Goal: Task Accomplishment & Management: Manage account settings

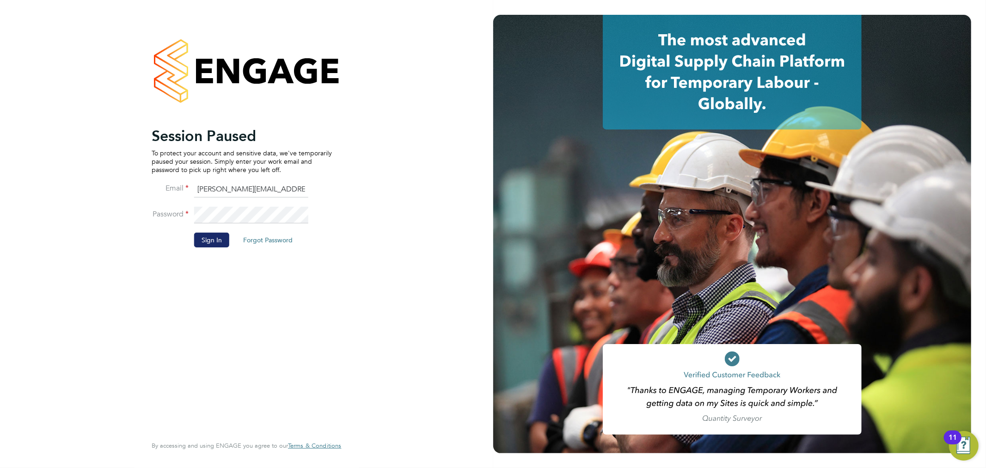
click at [215, 244] on button "Sign In" at bounding box center [211, 239] width 35 height 15
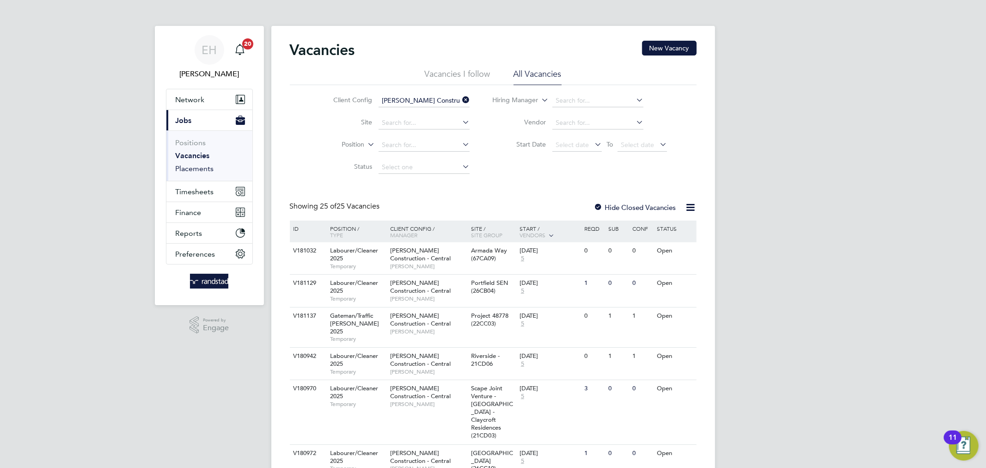
click at [211, 168] on link "Placements" at bounding box center [195, 168] width 38 height 9
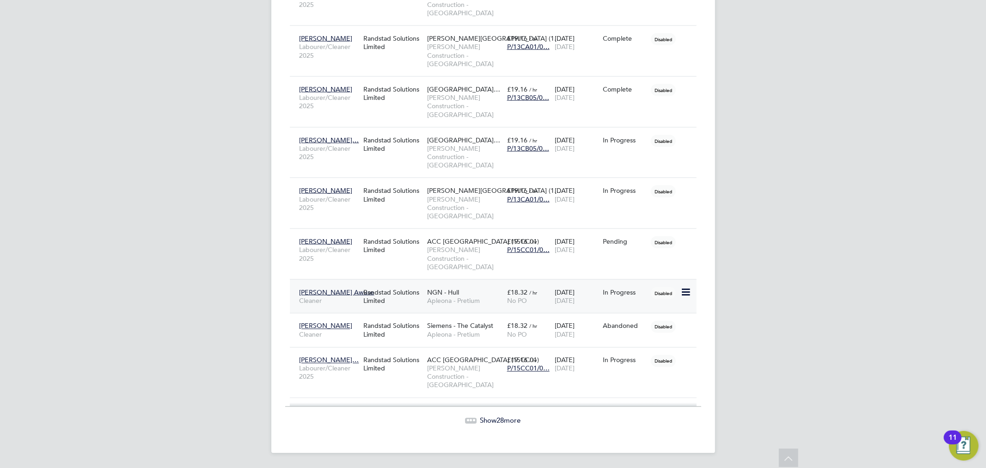
click at [427, 295] on span "NGN - Hull" at bounding box center [443, 292] width 32 height 8
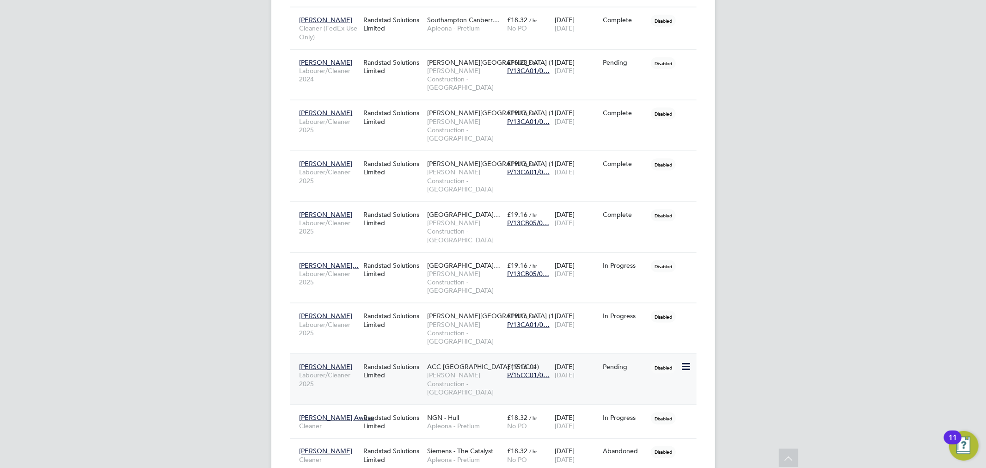
click at [686, 367] on icon at bounding box center [684, 366] width 9 height 11
click at [655, 452] on li "Abandon" at bounding box center [657, 450] width 66 height 13
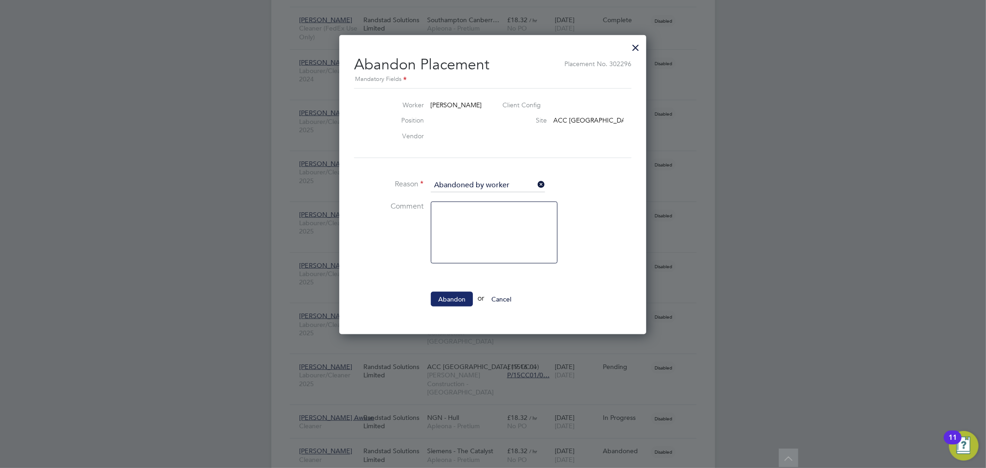
click at [443, 302] on button "Abandon" at bounding box center [452, 299] width 42 height 15
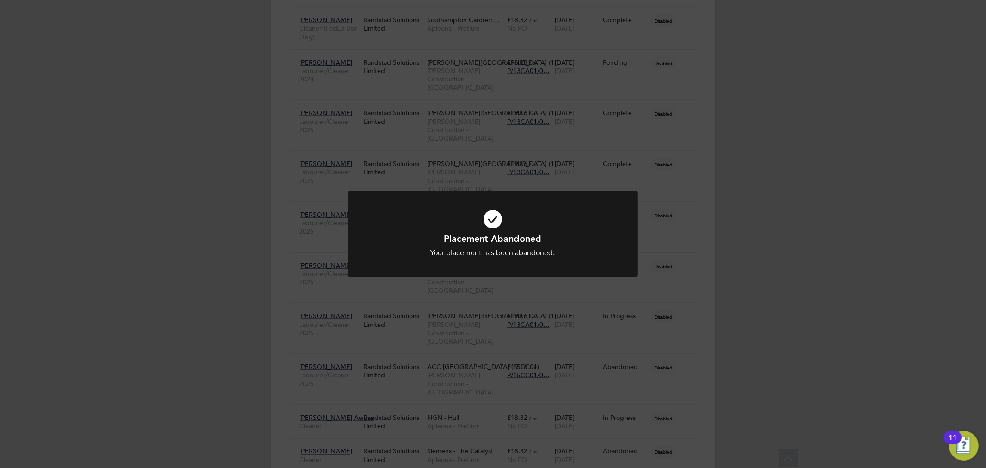
click at [874, 238] on div "Placement Abandoned Your placement has been abandoned. Cancel Okay" at bounding box center [493, 234] width 986 height 468
